Goal: Use online tool/utility: Utilize a website feature to perform a specific function

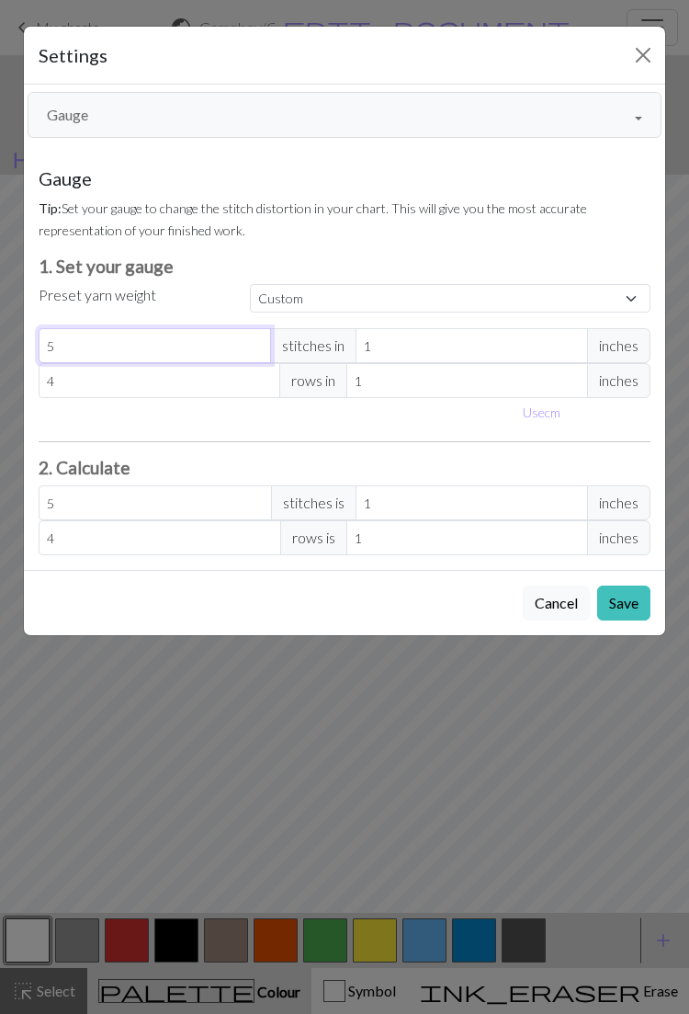
click at [221, 341] on input "5" at bounding box center [155, 345] width 233 height 35
type input "0"
type input "4"
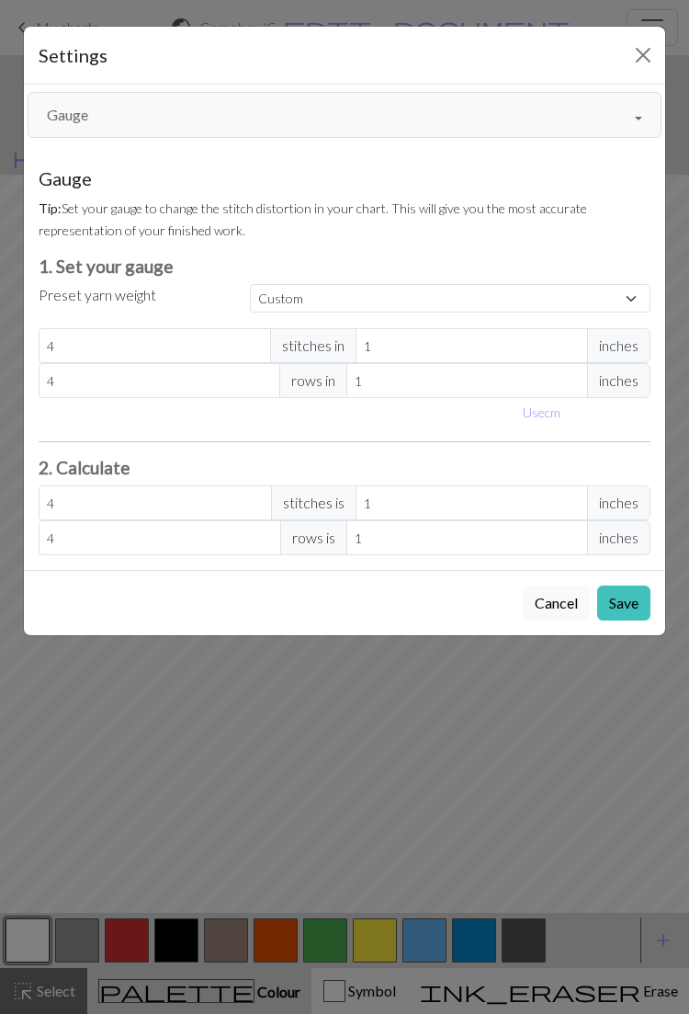
click at [623, 596] on button "Save" at bounding box center [623, 603] width 53 height 35
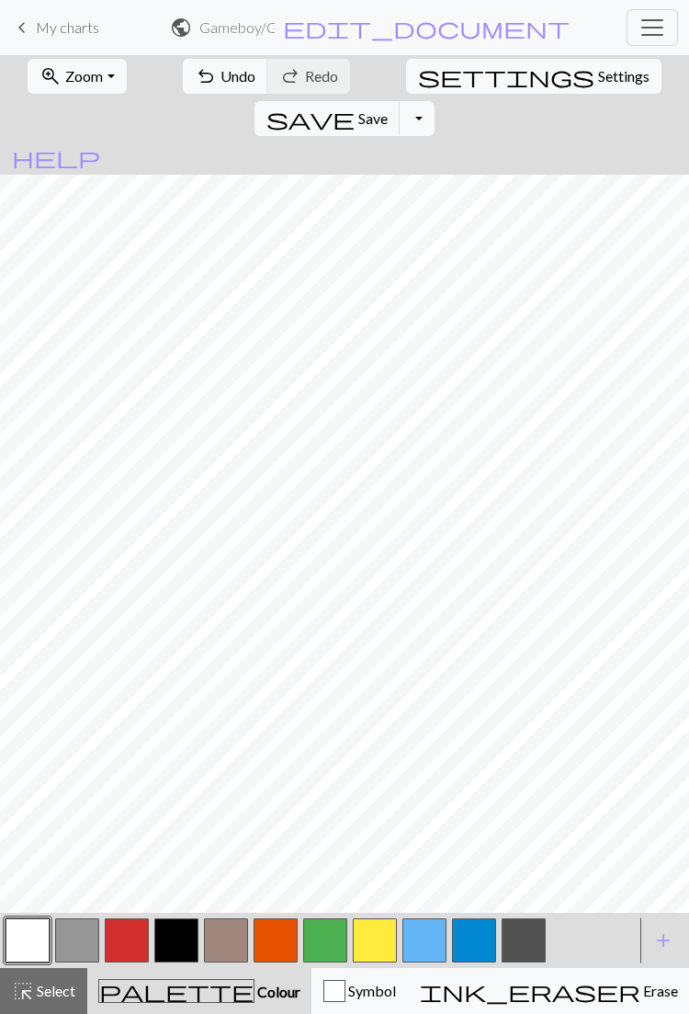
click at [598, 71] on span "Settings" at bounding box center [623, 76] width 51 height 22
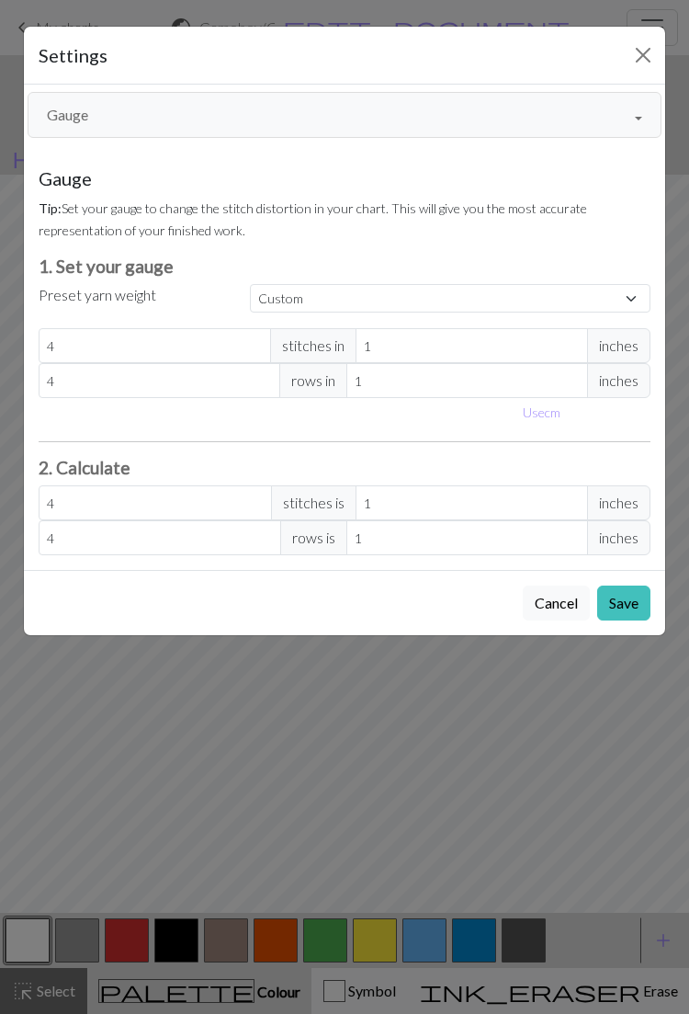
click at [387, 108] on button "Gauge" at bounding box center [345, 115] width 634 height 46
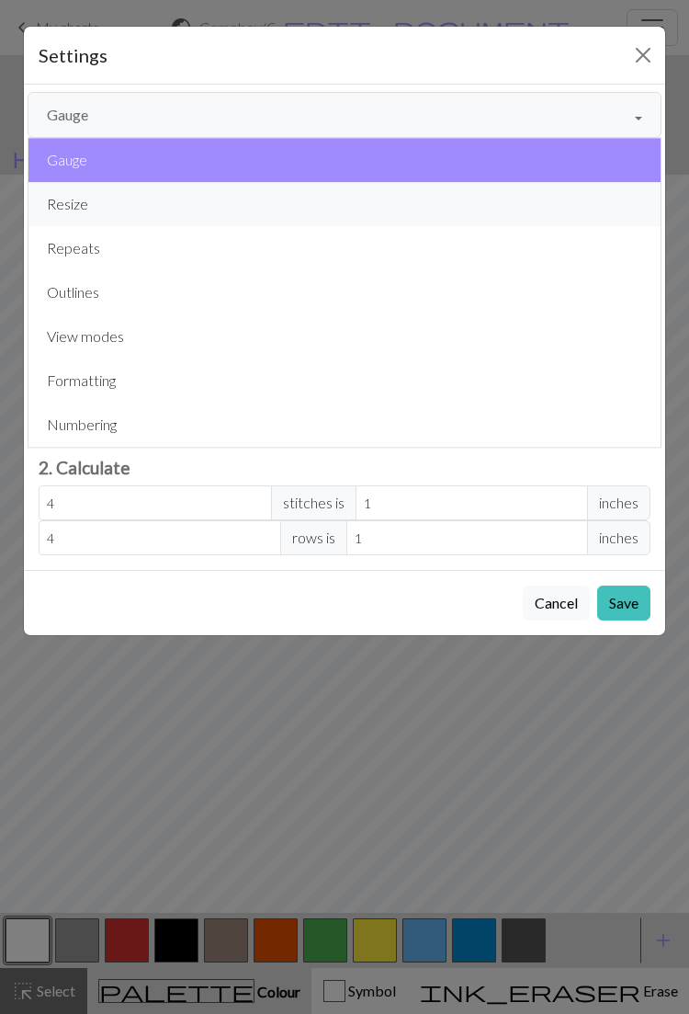
click at [331, 196] on button "Resize" at bounding box center [344, 204] width 632 height 44
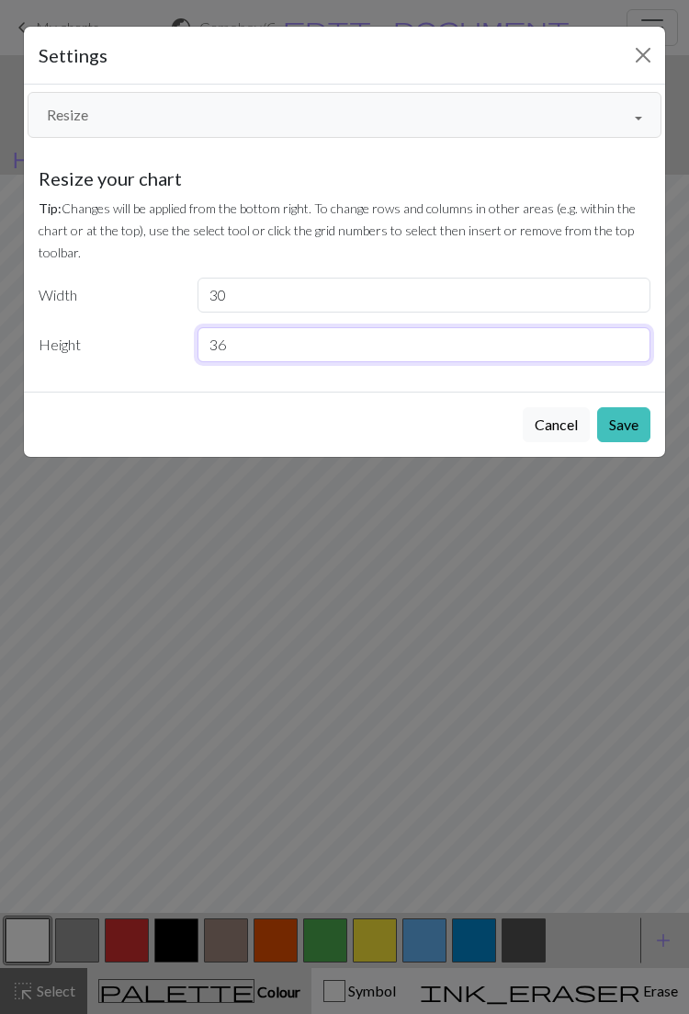
click at [407, 343] on input "36" at bounding box center [425, 344] width 454 height 35
type input "3"
type input "40"
click at [623, 423] on button "Save" at bounding box center [623, 424] width 53 height 35
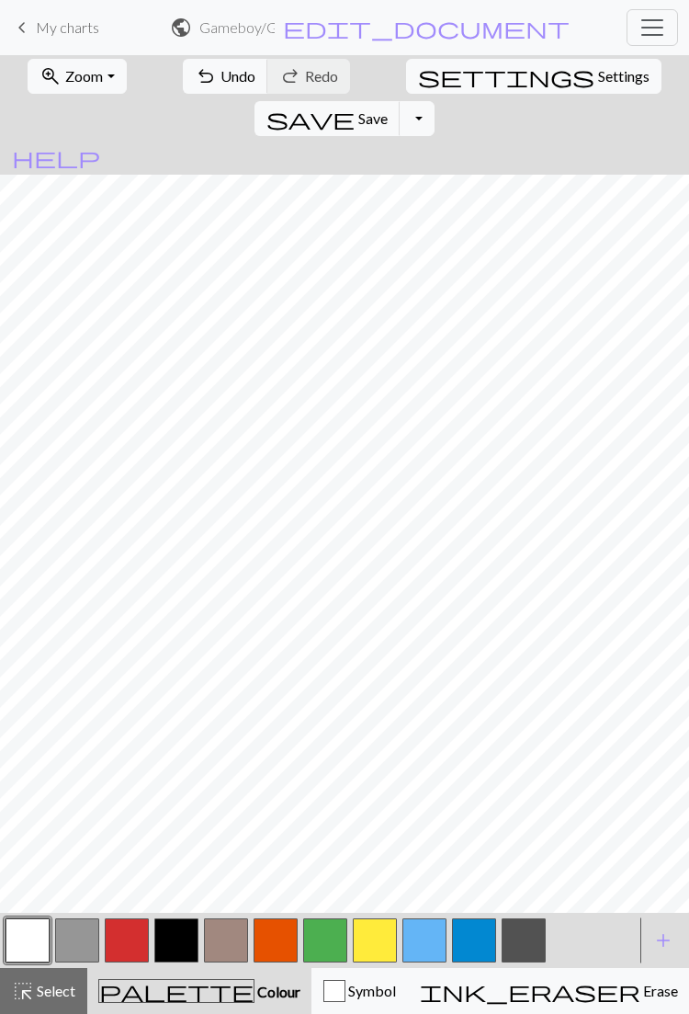
click at [598, 76] on span "Settings" at bounding box center [623, 76] width 51 height 22
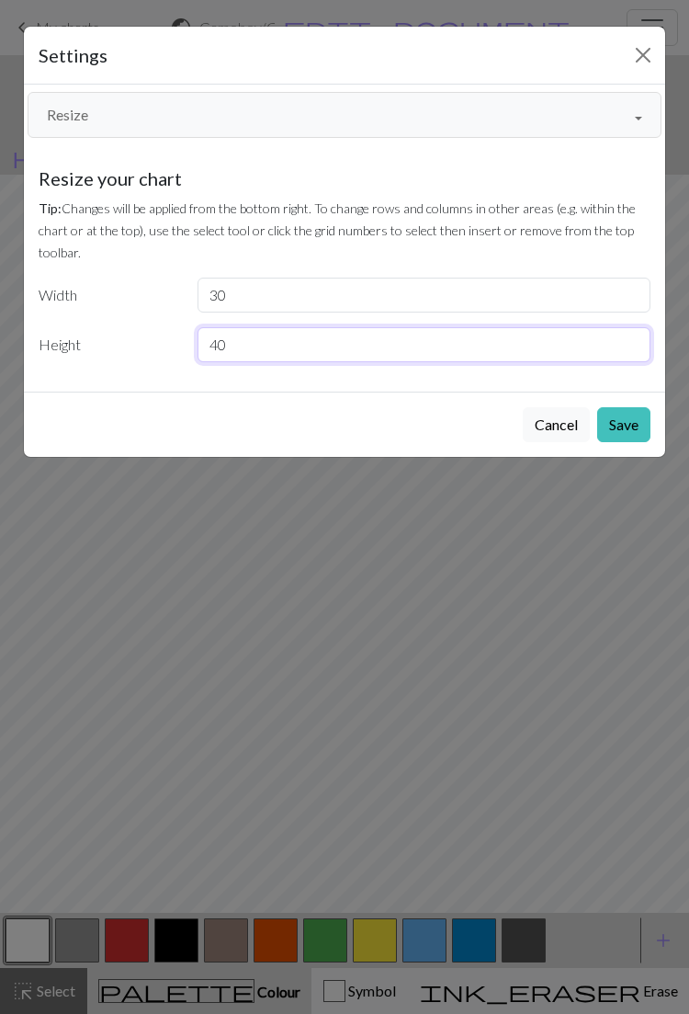
click at [392, 340] on input "40" at bounding box center [425, 344] width 454 height 35
type input "44"
click at [621, 414] on button "Save" at bounding box center [623, 424] width 53 height 35
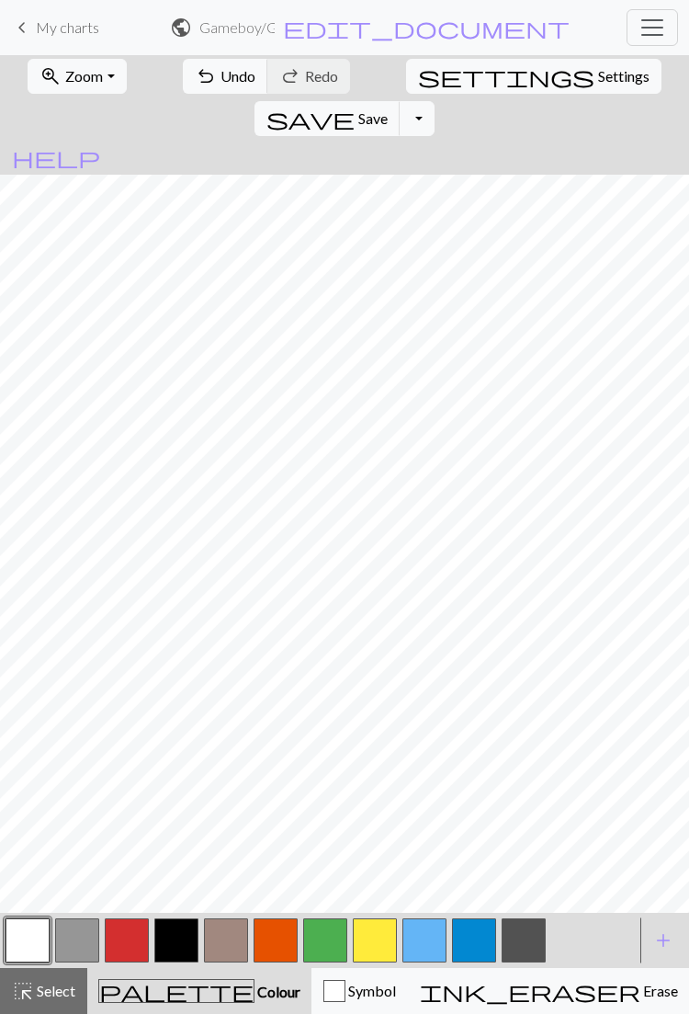
click at [598, 68] on span "Settings" at bounding box center [623, 76] width 51 height 22
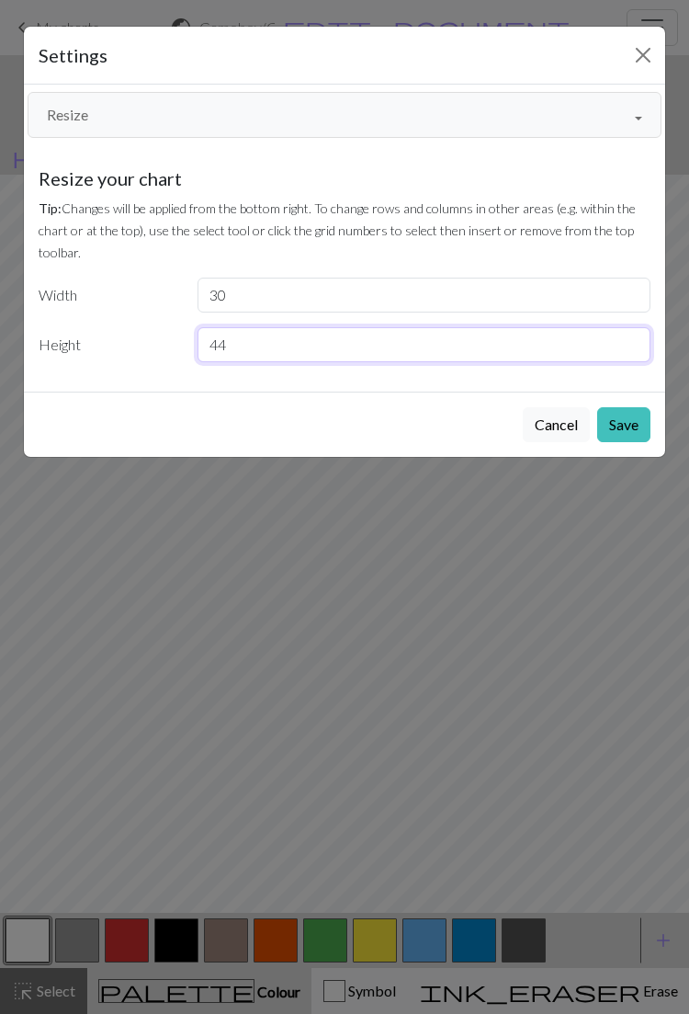
click at [407, 337] on input "44" at bounding box center [425, 344] width 454 height 35
type input "45"
click at [623, 417] on button "Save" at bounding box center [623, 424] width 53 height 35
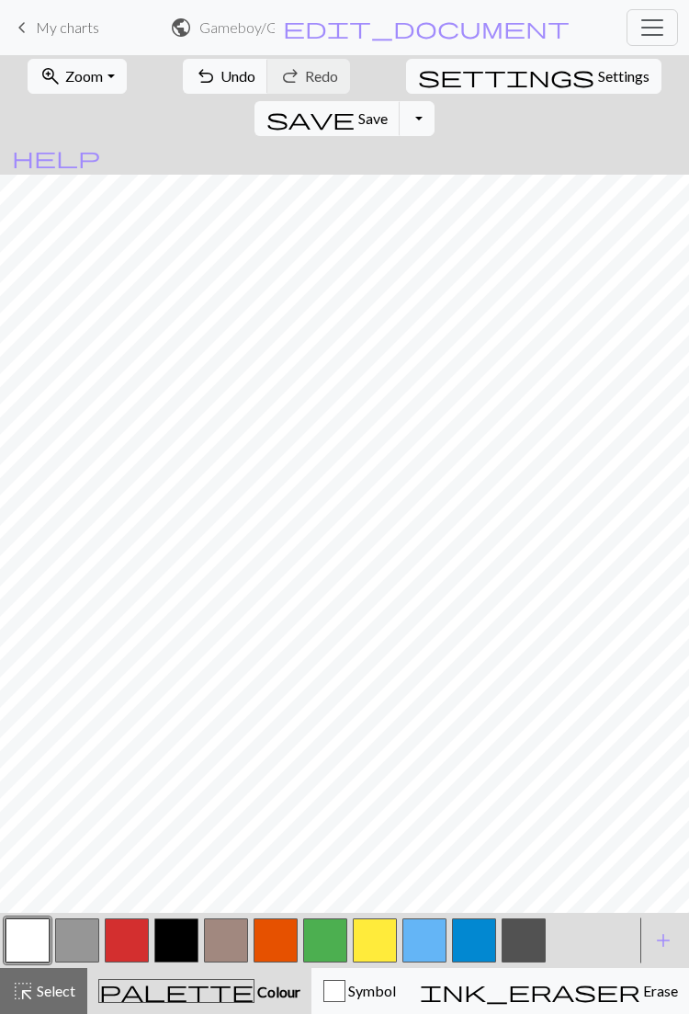
click at [176, 938] on button "button" at bounding box center [176, 940] width 44 height 44
click at [86, 939] on button "button" at bounding box center [77, 940] width 44 height 44
click at [25, 936] on button "button" at bounding box center [28, 940] width 44 height 44
click at [324, 996] on div "button" at bounding box center [335, 991] width 22 height 22
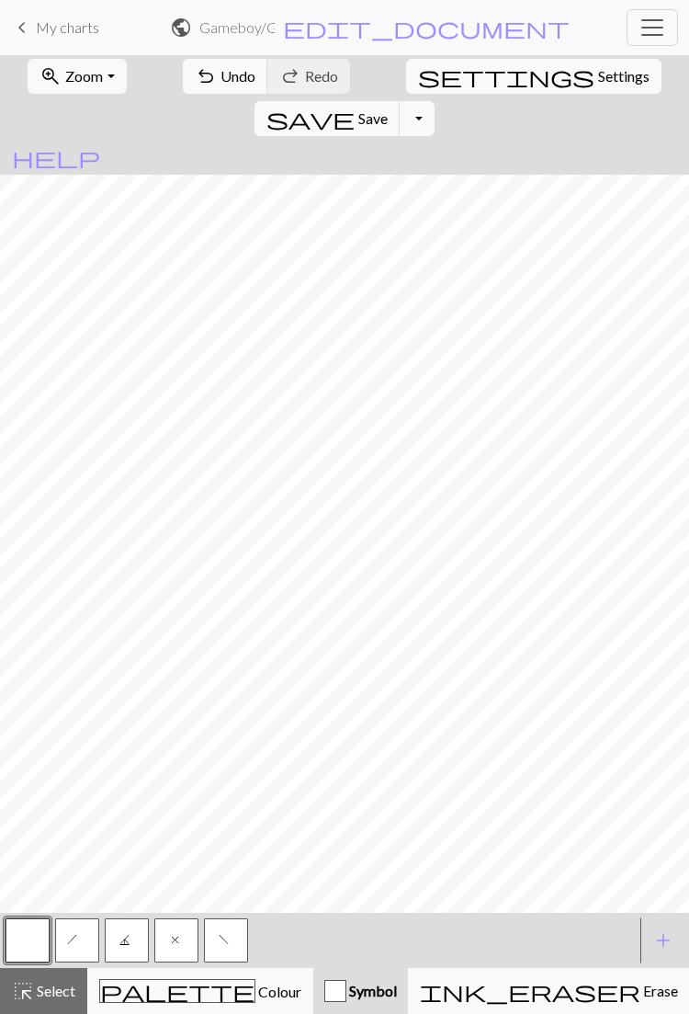
click at [233, 932] on button "f" at bounding box center [226, 940] width 44 height 44
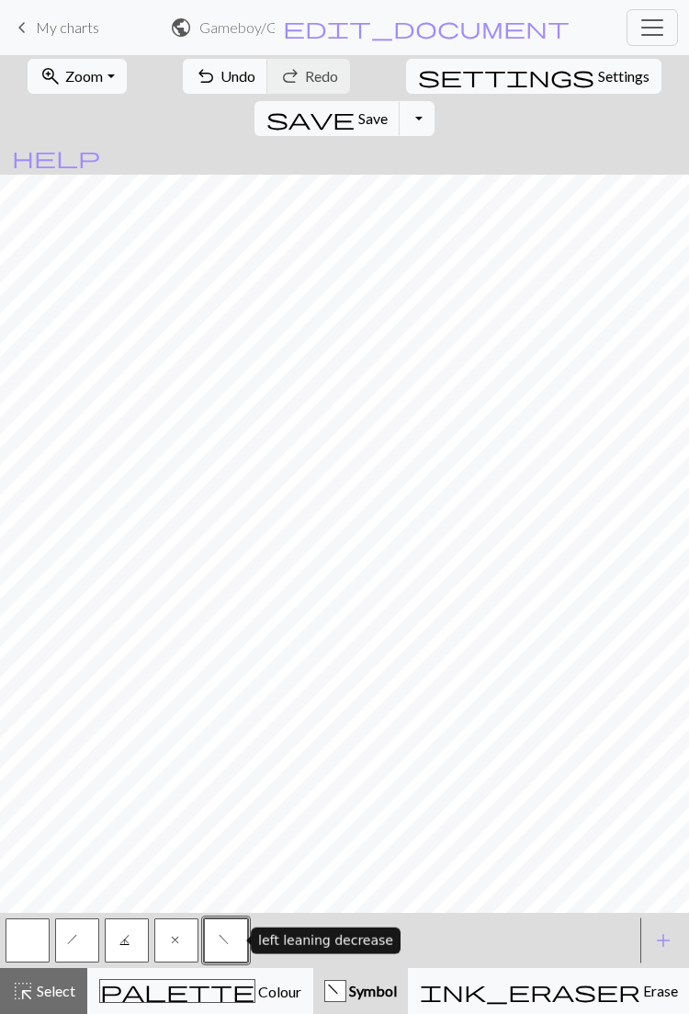
click at [256, 989] on span "Colour" at bounding box center [279, 991] width 46 height 17
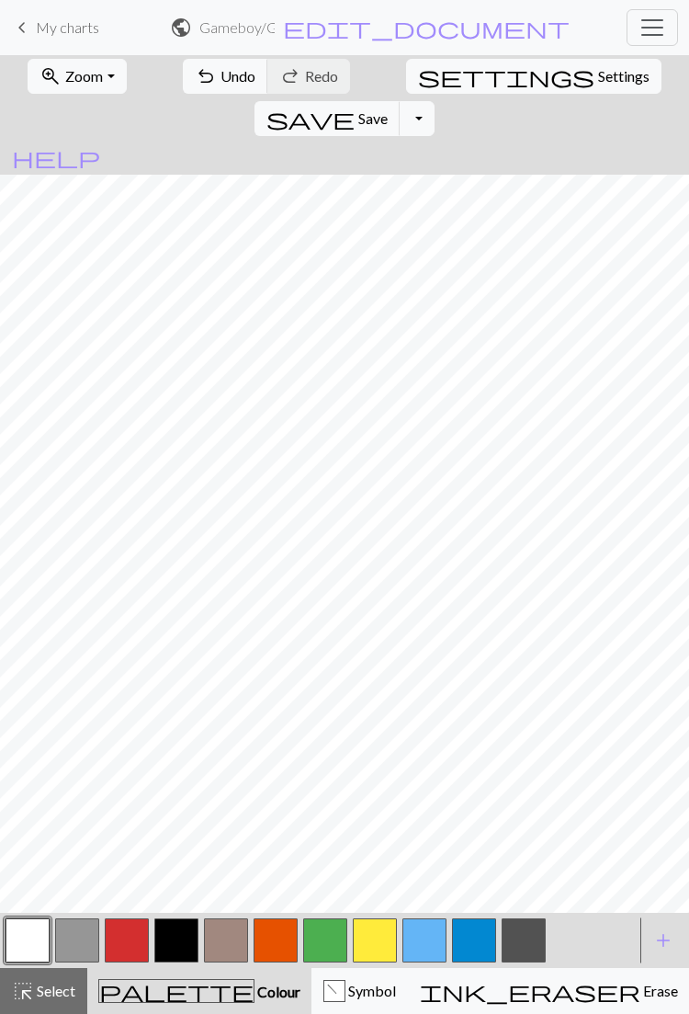
click at [346, 997] on span "Symbol" at bounding box center [371, 990] width 51 height 17
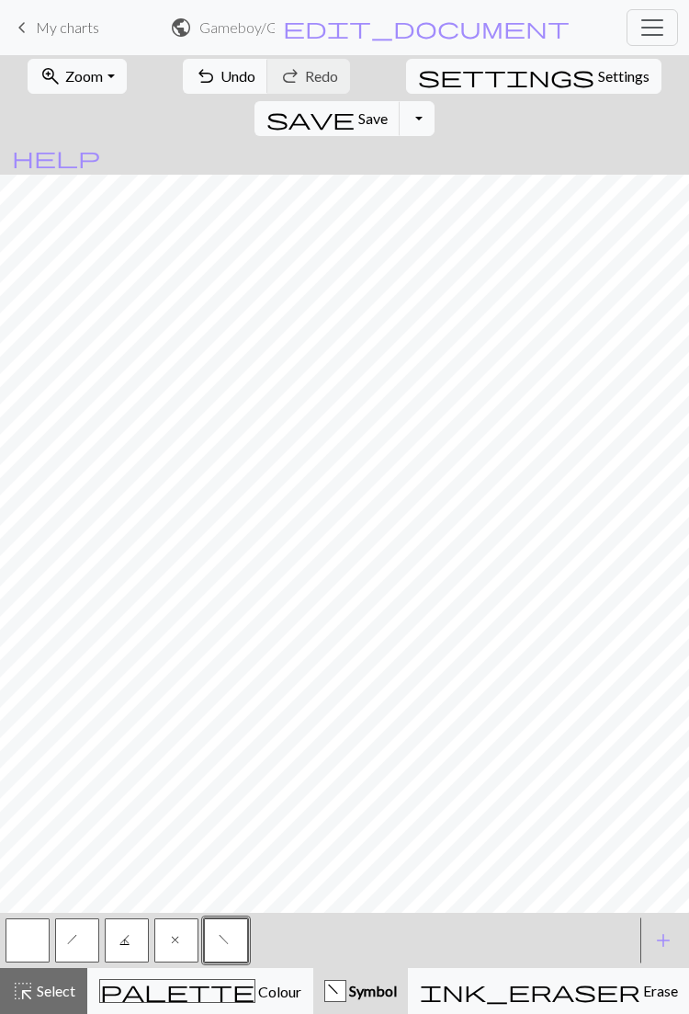
click at [58, 936] on button "h" at bounding box center [77, 940] width 44 height 44
click at [26, 941] on button "button" at bounding box center [28, 940] width 44 height 44
click at [256, 989] on span "Colour" at bounding box center [279, 991] width 46 height 17
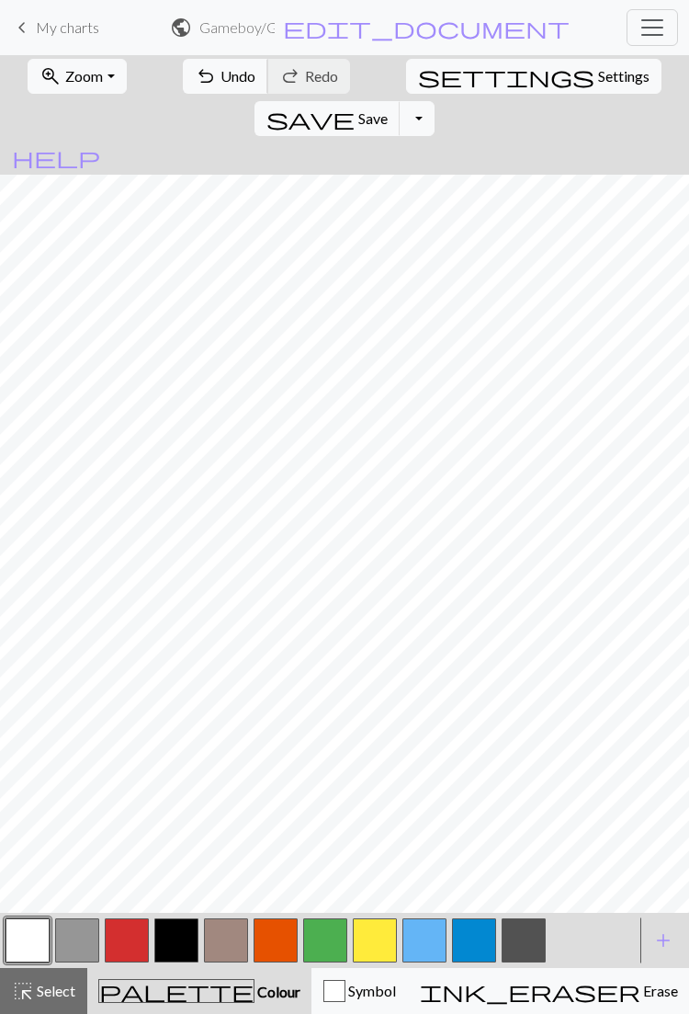
click at [221, 74] on span "Undo" at bounding box center [238, 75] width 35 height 17
click at [221, 75] on span "Undo" at bounding box center [238, 75] width 35 height 17
click at [221, 72] on span "Undo" at bounding box center [238, 75] width 35 height 17
click at [279, 77] on span "redo" at bounding box center [290, 76] width 22 height 26
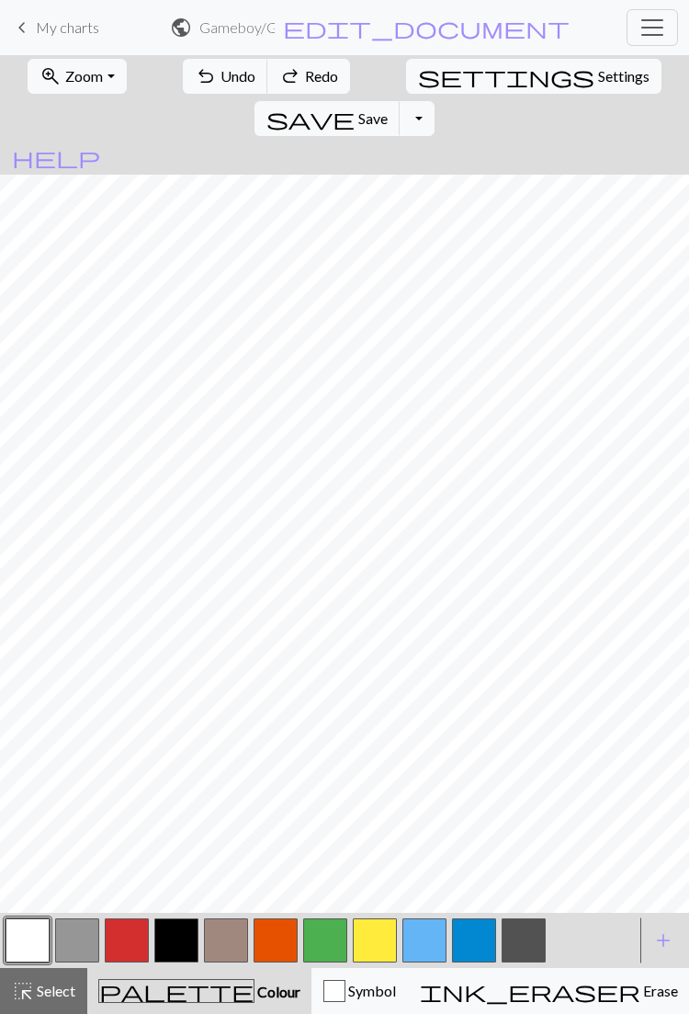
click at [324, 1001] on div "button" at bounding box center [335, 991] width 22 height 22
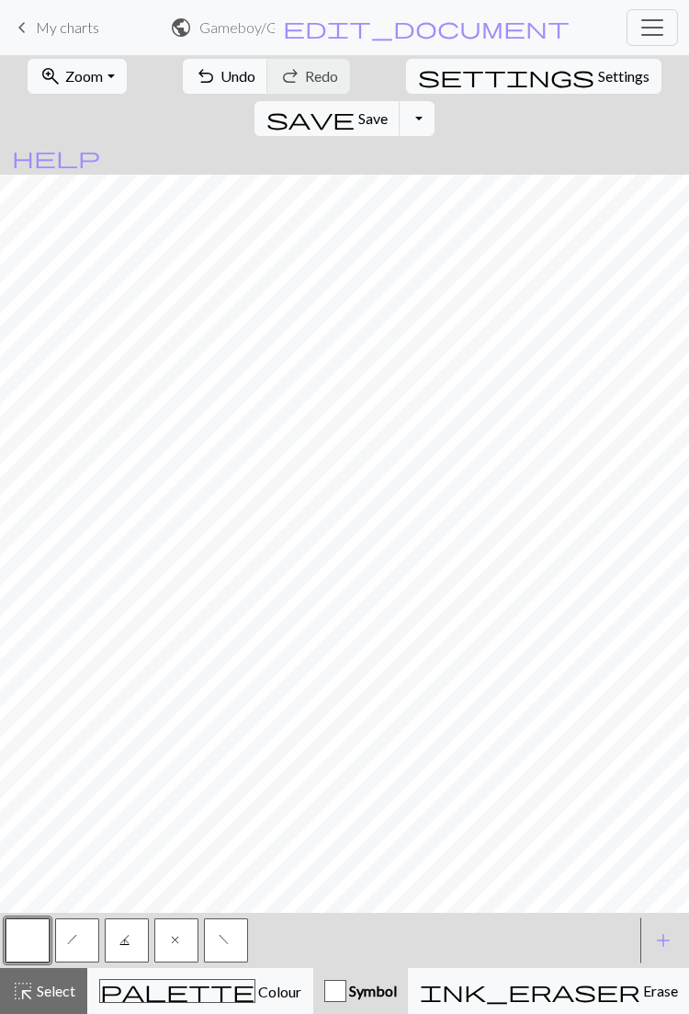
click at [199, 996] on div "palette Colour Colour" at bounding box center [200, 991] width 202 height 24
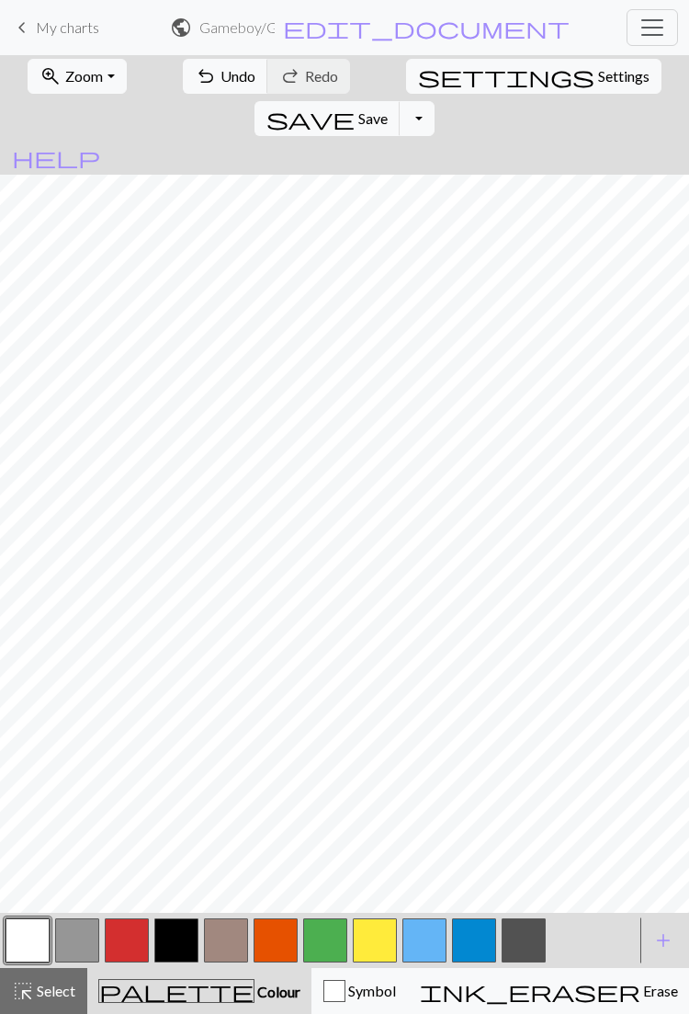
click at [130, 937] on button "button" at bounding box center [127, 940] width 44 height 44
click at [31, 938] on button "button" at bounding box center [28, 940] width 44 height 44
click at [528, 936] on button "button" at bounding box center [524, 940] width 44 height 44
click at [40, 934] on button "button" at bounding box center [28, 940] width 44 height 44
click at [77, 936] on button "button" at bounding box center [77, 940] width 44 height 44
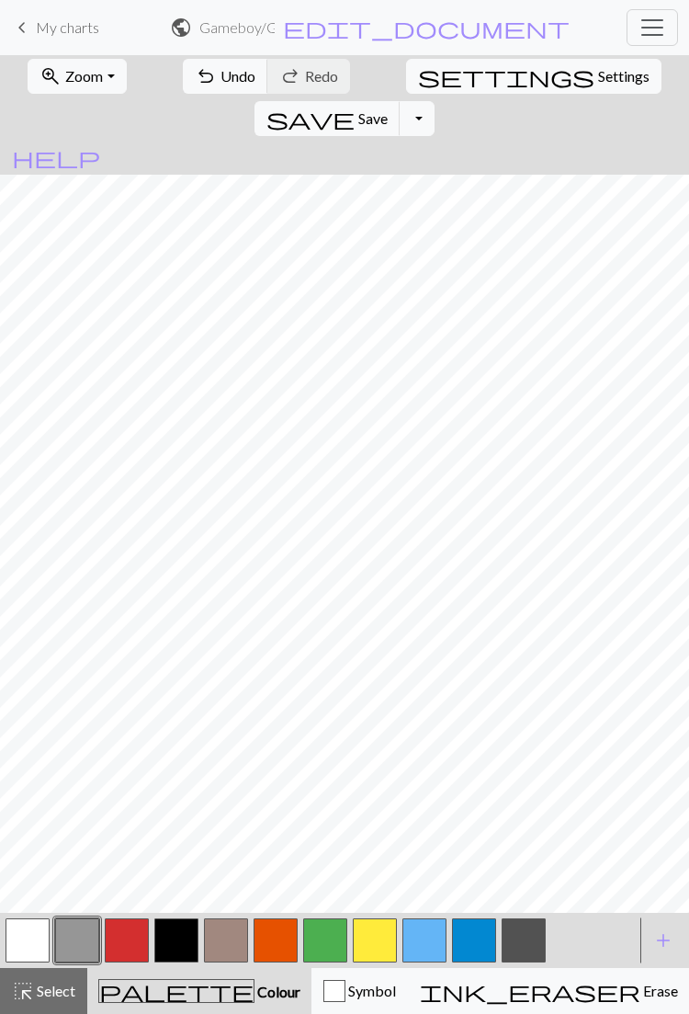
click at [37, 927] on button "button" at bounding box center [28, 940] width 44 height 44
click at [76, 932] on button "button" at bounding box center [77, 940] width 44 height 44
click at [430, 939] on button "button" at bounding box center [425, 940] width 44 height 44
click at [275, 934] on button "button" at bounding box center [276, 940] width 44 height 44
click at [383, 937] on button "button" at bounding box center [375, 940] width 44 height 44
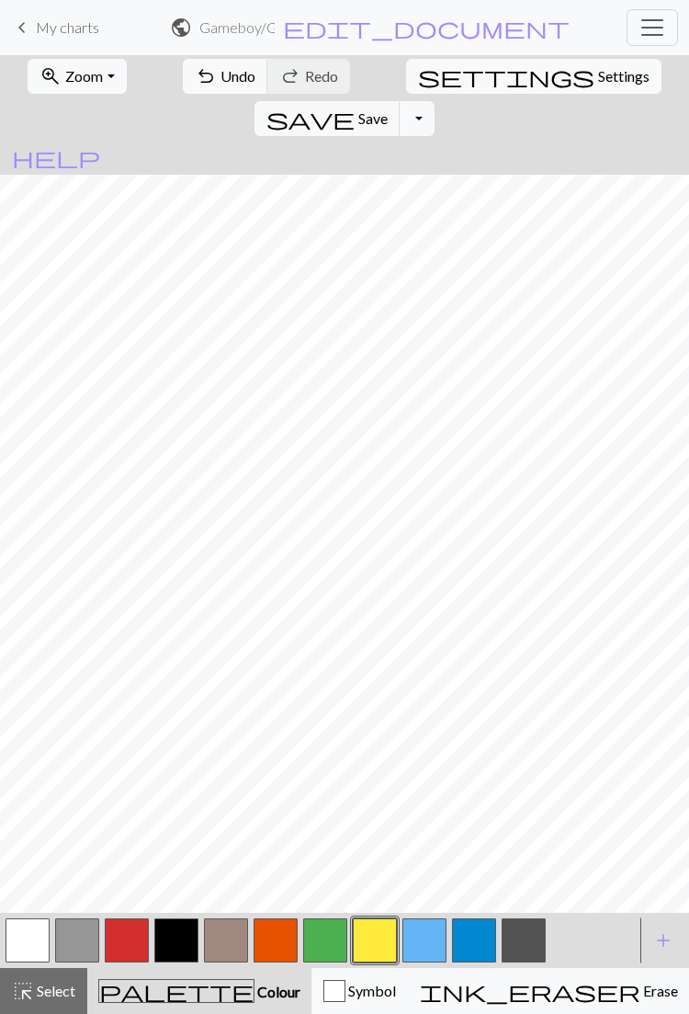
click at [268, 948] on button "button" at bounding box center [276, 940] width 44 height 44
click at [42, 930] on button "button" at bounding box center [28, 940] width 44 height 44
click at [416, 937] on button "button" at bounding box center [425, 940] width 44 height 44
click at [279, 934] on button "button" at bounding box center [276, 940] width 44 height 44
click at [30, 942] on button "button" at bounding box center [28, 940] width 44 height 44
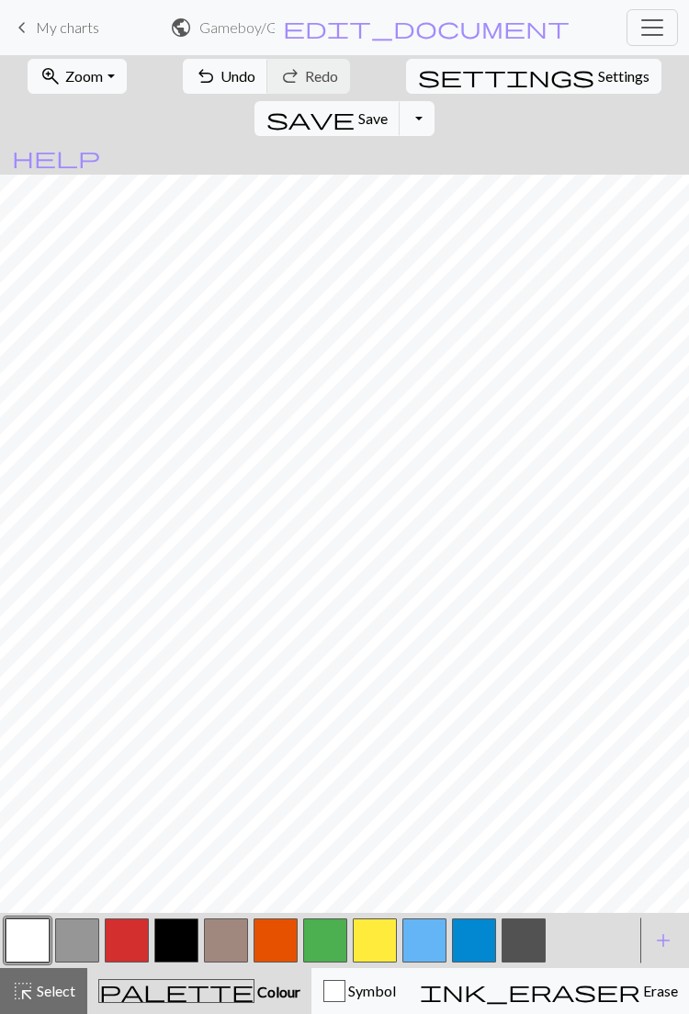
click at [423, 937] on button "button" at bounding box center [425, 940] width 44 height 44
click at [270, 936] on button "button" at bounding box center [276, 940] width 44 height 44
click at [366, 936] on button "button" at bounding box center [375, 940] width 44 height 44
click at [275, 931] on button "button" at bounding box center [276, 940] width 44 height 44
click at [33, 927] on button "button" at bounding box center [28, 940] width 44 height 44
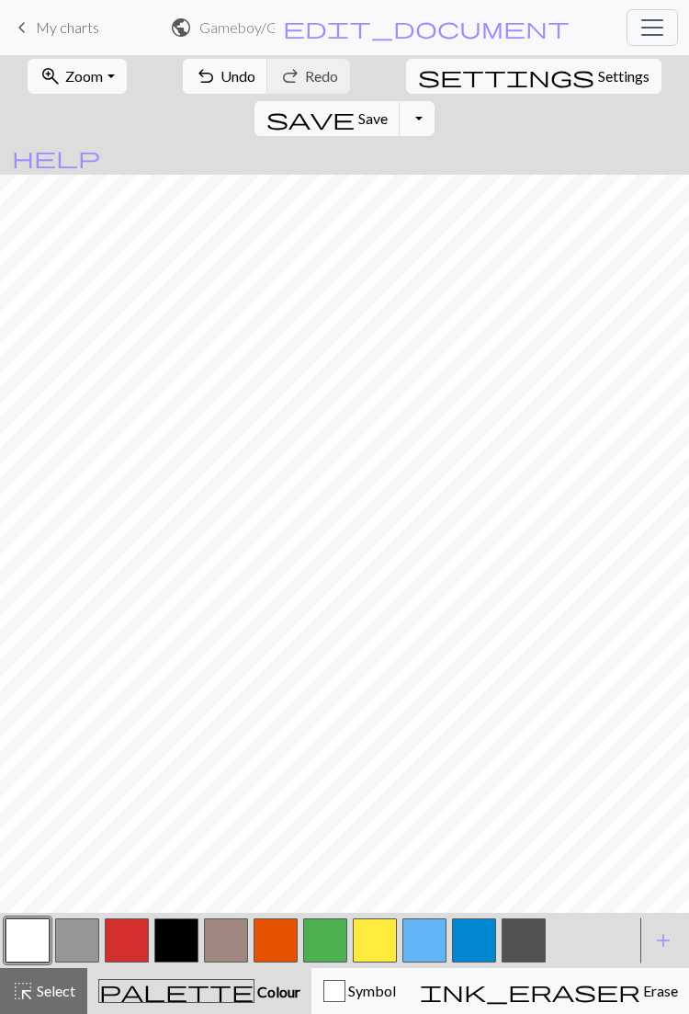
click at [426, 940] on button "button" at bounding box center [425, 940] width 44 height 44
click at [40, 936] on button "button" at bounding box center [28, 940] width 44 height 44
click at [122, 944] on button "button" at bounding box center [127, 940] width 44 height 44
click at [32, 943] on button "button" at bounding box center [28, 940] width 44 height 44
